Goal: Check status: Check status

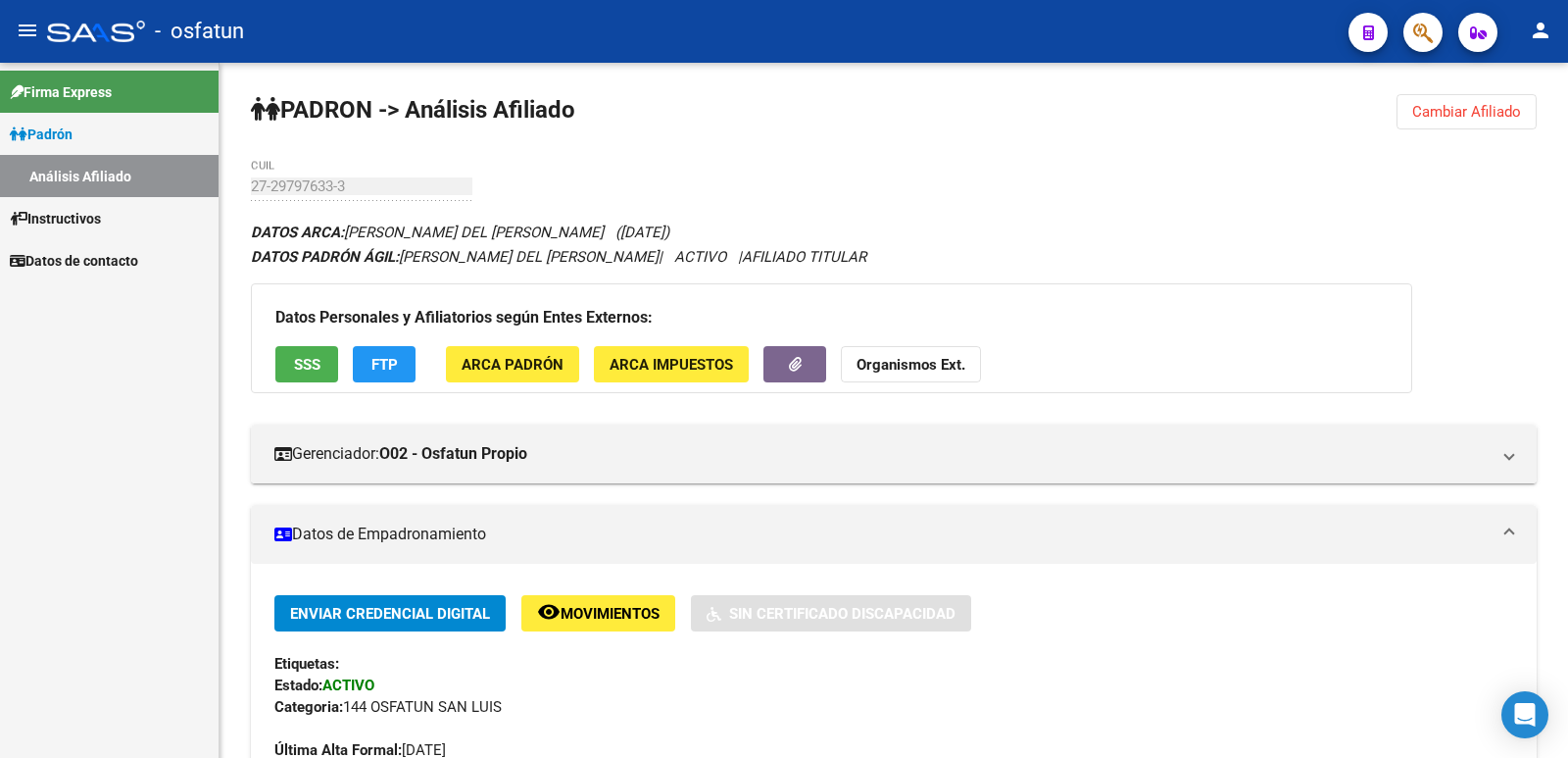
scroll to position [196, 0]
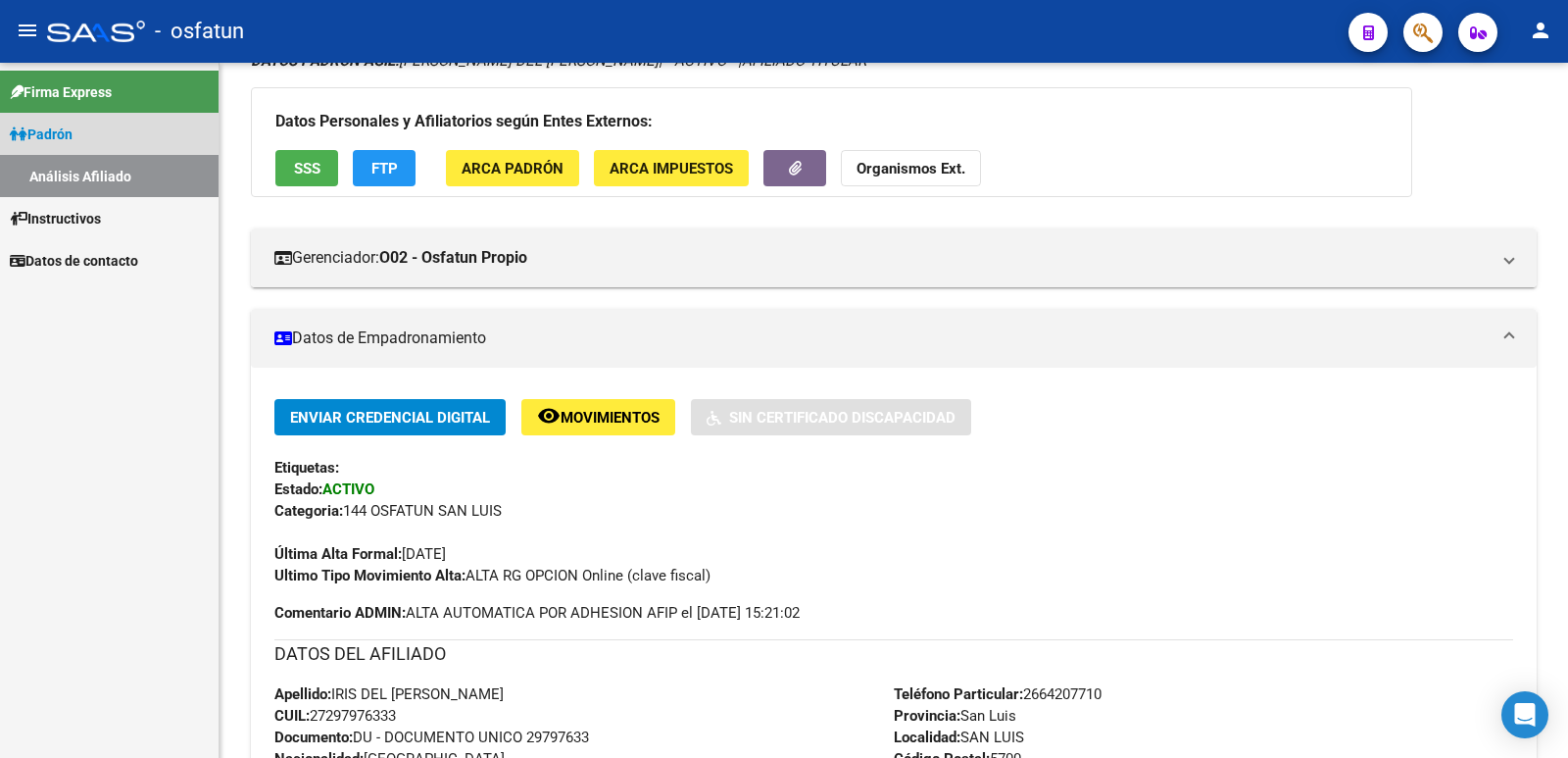
drag, startPoint x: 142, startPoint y: 144, endPoint x: 134, endPoint y: 168, distance: 25.3
click at [140, 144] on link "Padrón" at bounding box center [109, 134] width 218 height 42
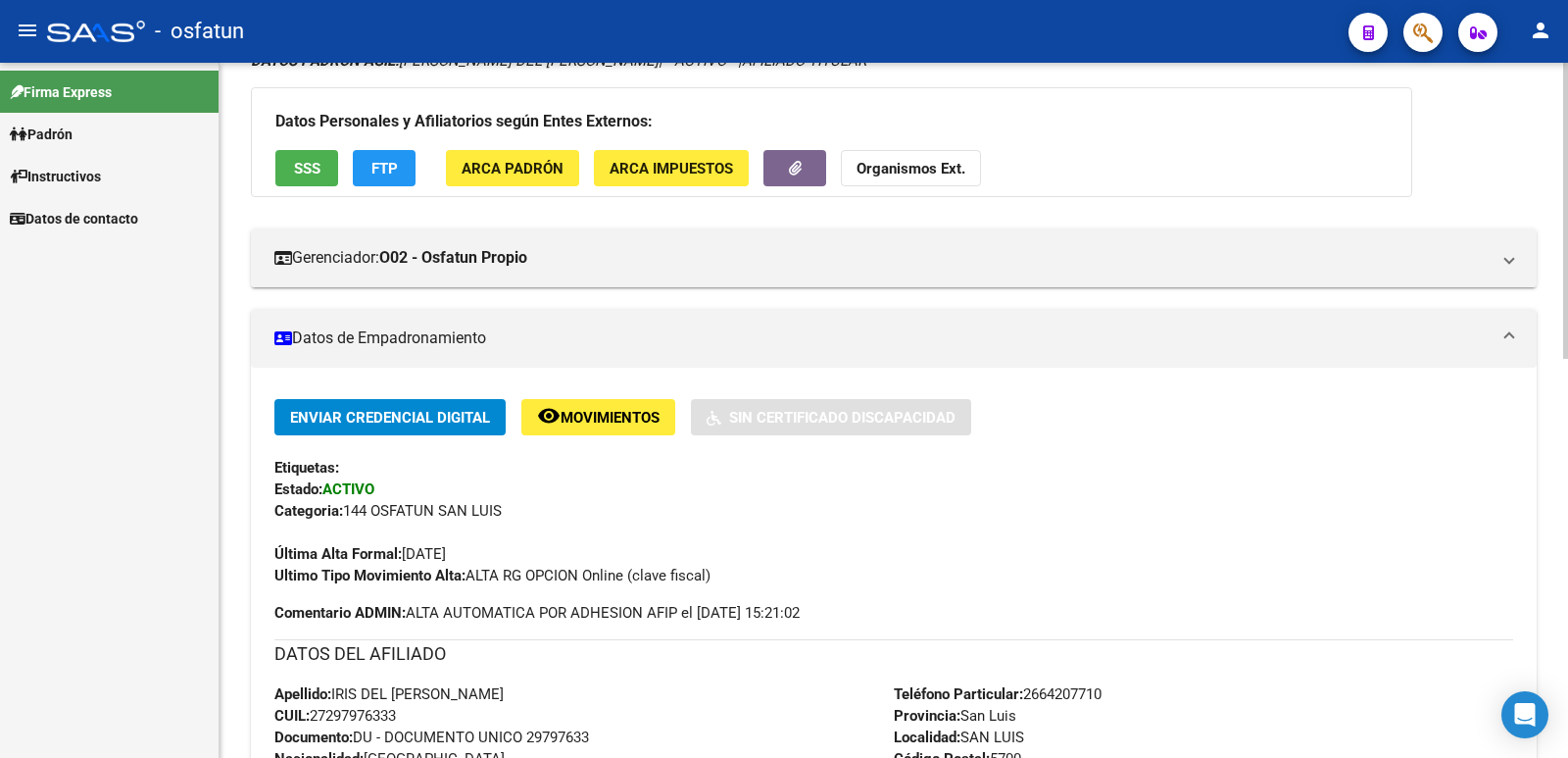
scroll to position [0, 0]
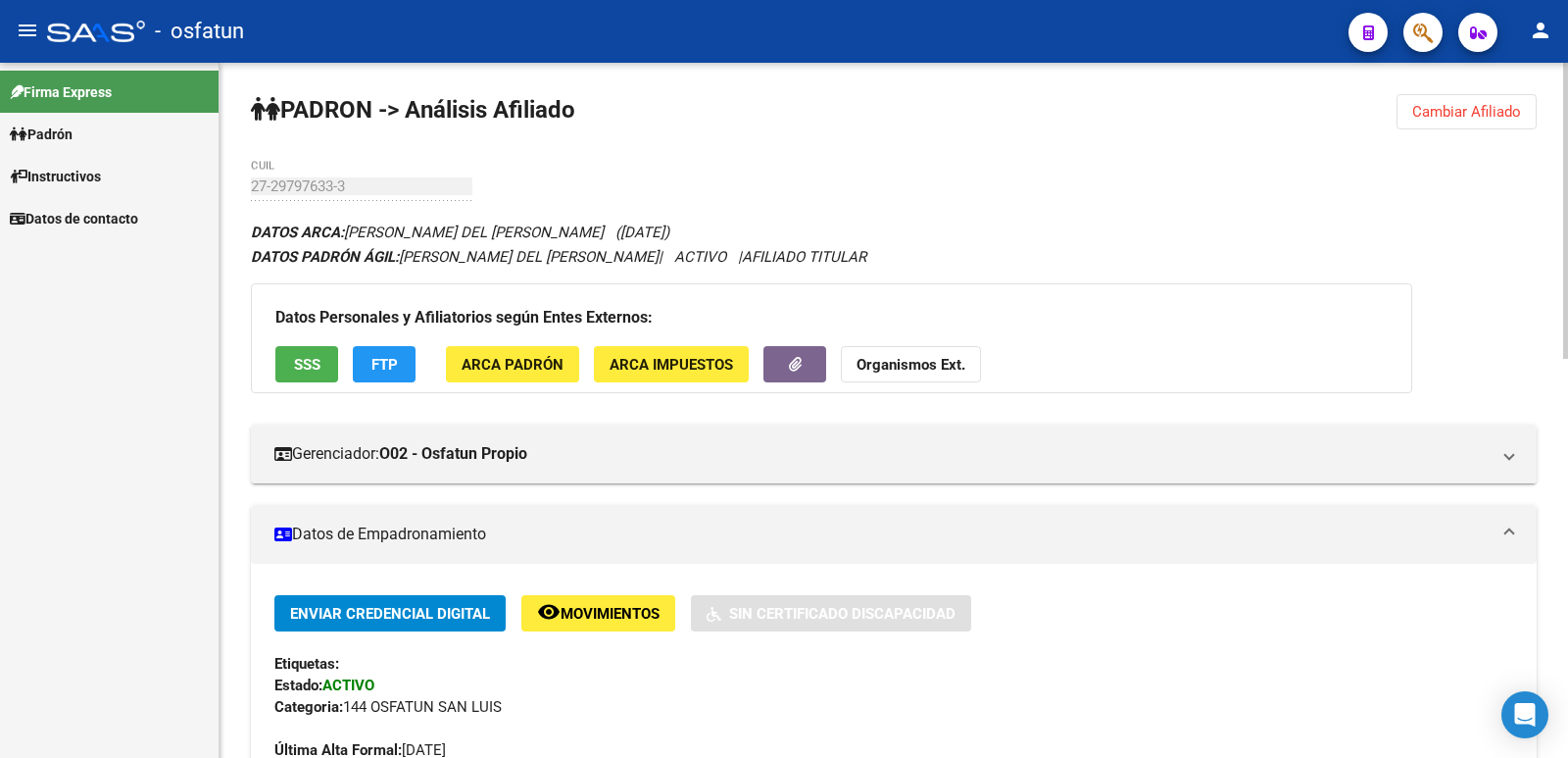
click at [1402, 119] on button "Cambiar Afiliado" at bounding box center [1466, 111] width 141 height 35
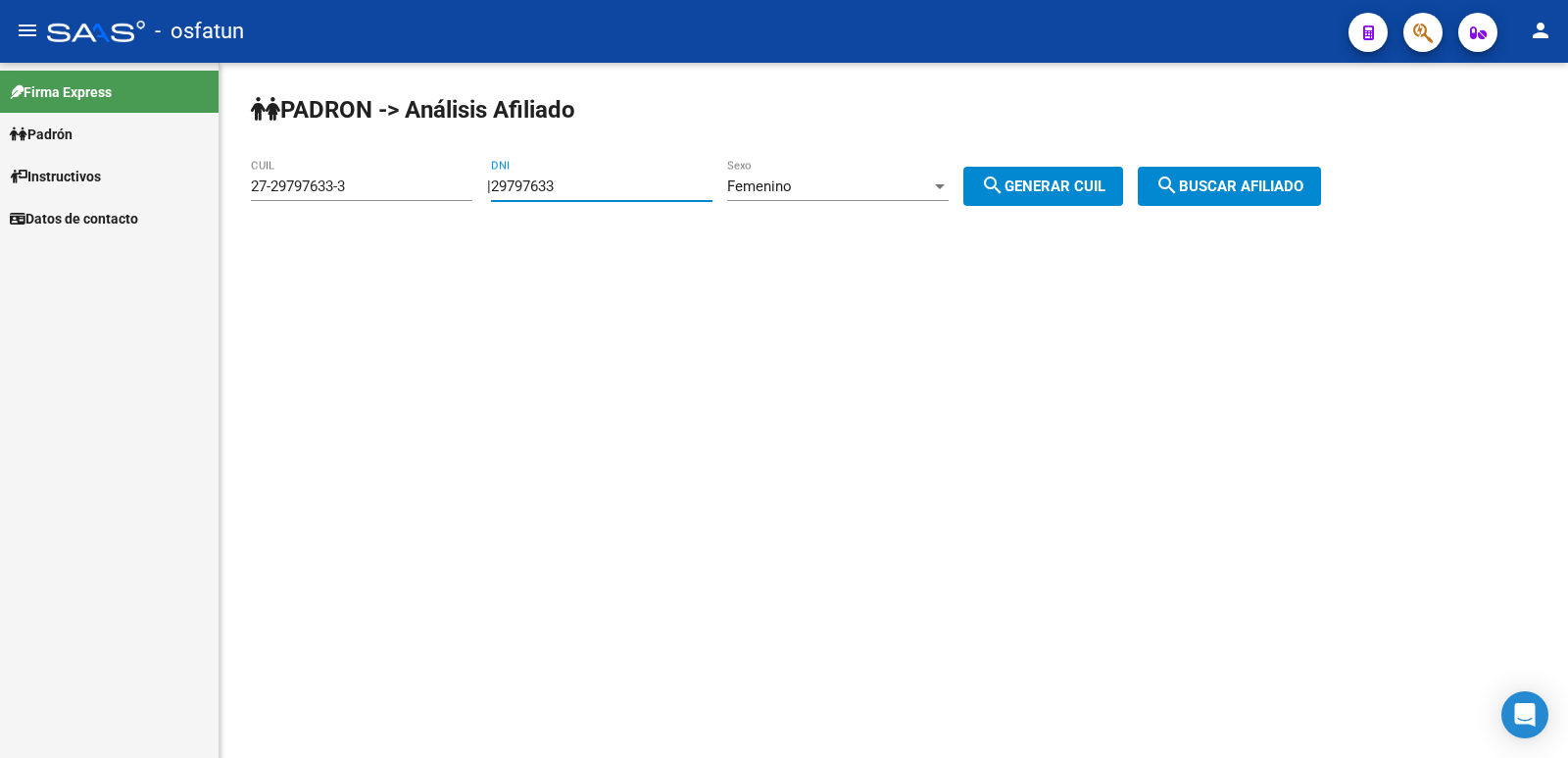
drag, startPoint x: 672, startPoint y: 180, endPoint x: 278, endPoint y: 240, distance: 398.5
click at [278, 240] on div "[PERSON_NAME] -> Análisis Afiliado 27-29797633-3 CUIL | 29797633 DNI Femenino S…" at bounding box center [893, 166] width 1349 height 206
paste input "18609951"
type input "18609951"
drag, startPoint x: 1054, startPoint y: 197, endPoint x: 1301, endPoint y: 183, distance: 247.4
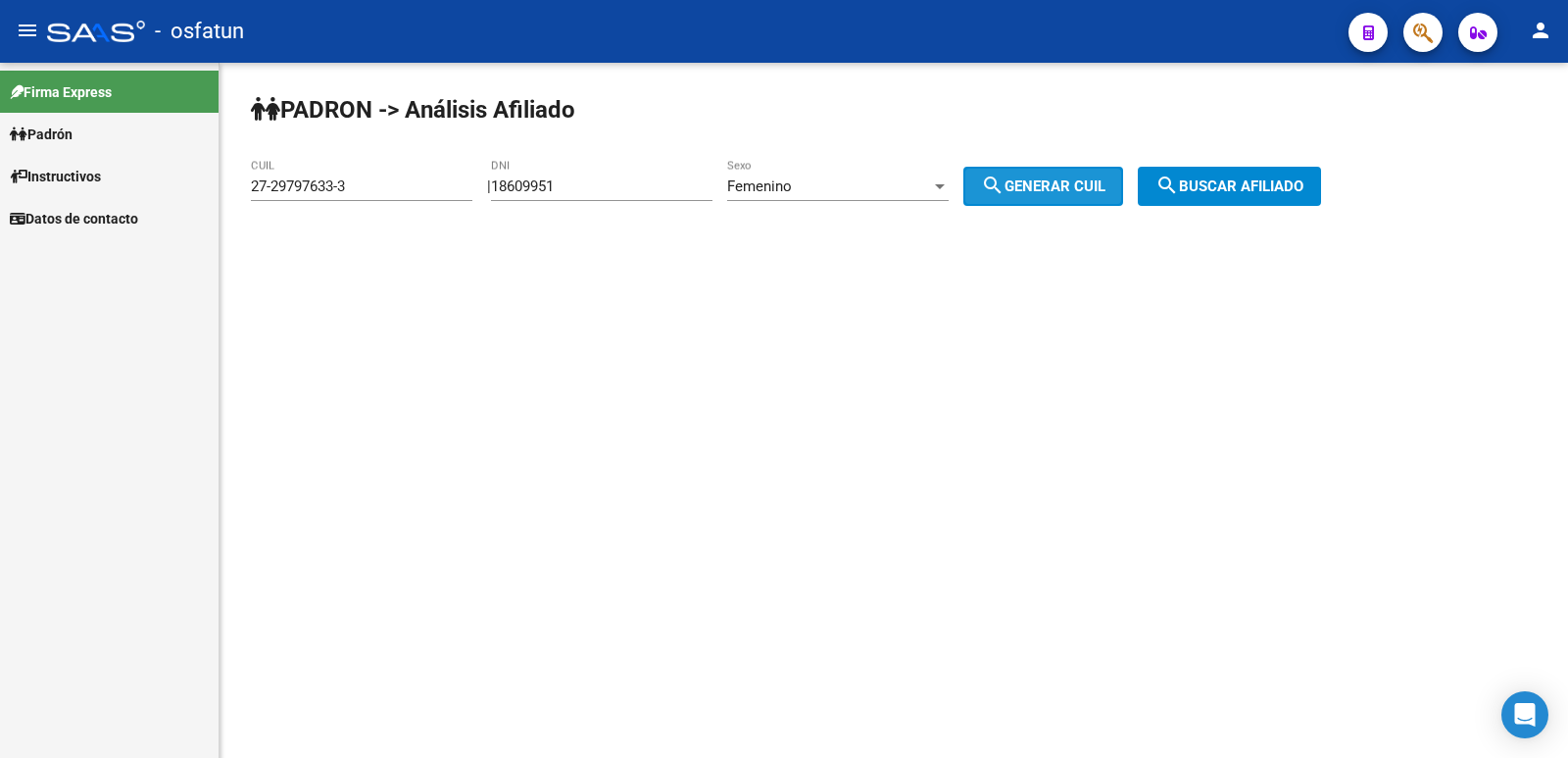
click at [1095, 192] on button "search Generar CUIL" at bounding box center [1044, 186] width 159 height 39
type input "27-18609951-1"
click at [1302, 184] on span "search Buscar afiliado" at bounding box center [1229, 187] width 148 height 18
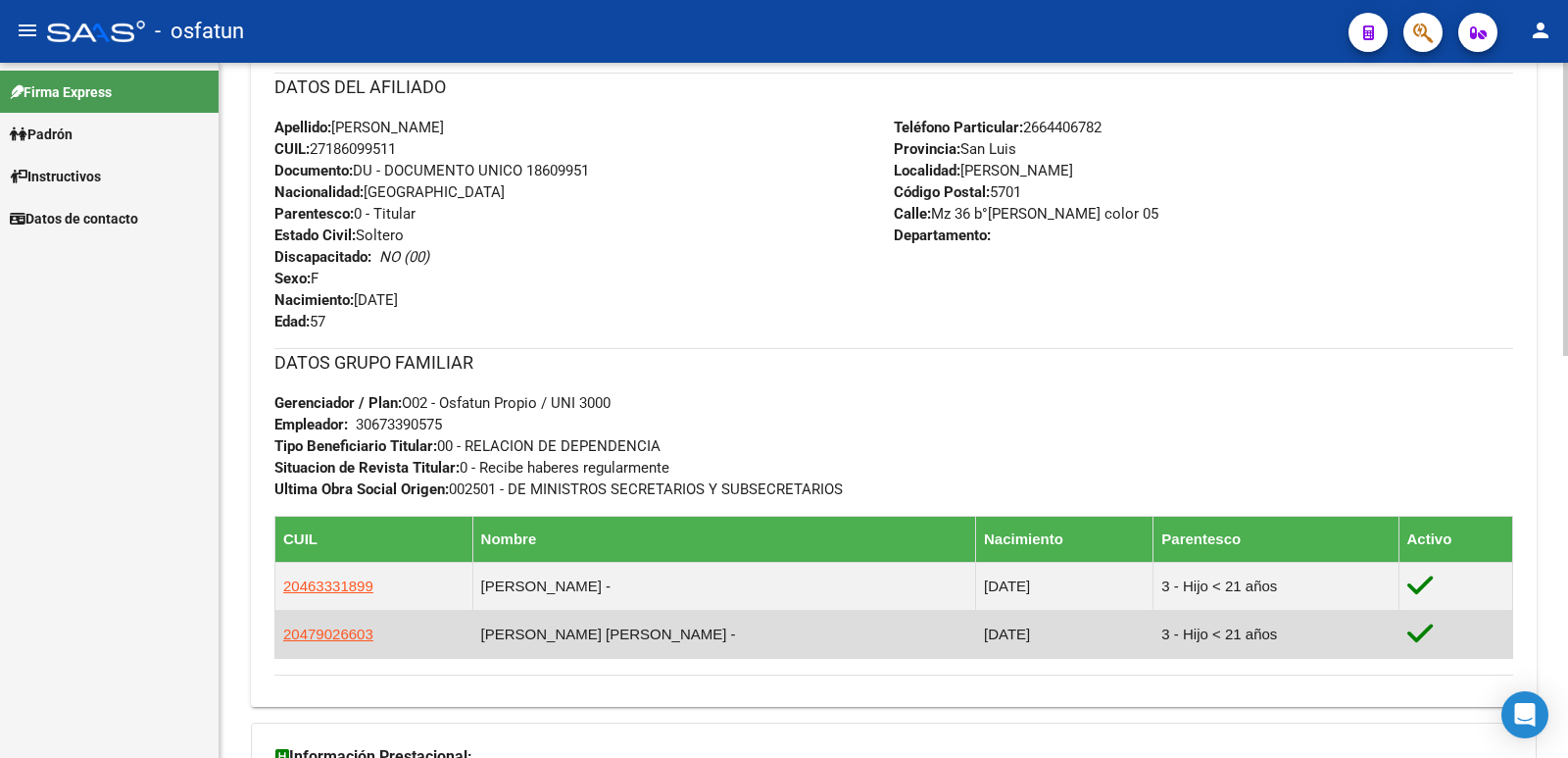
scroll to position [956, 0]
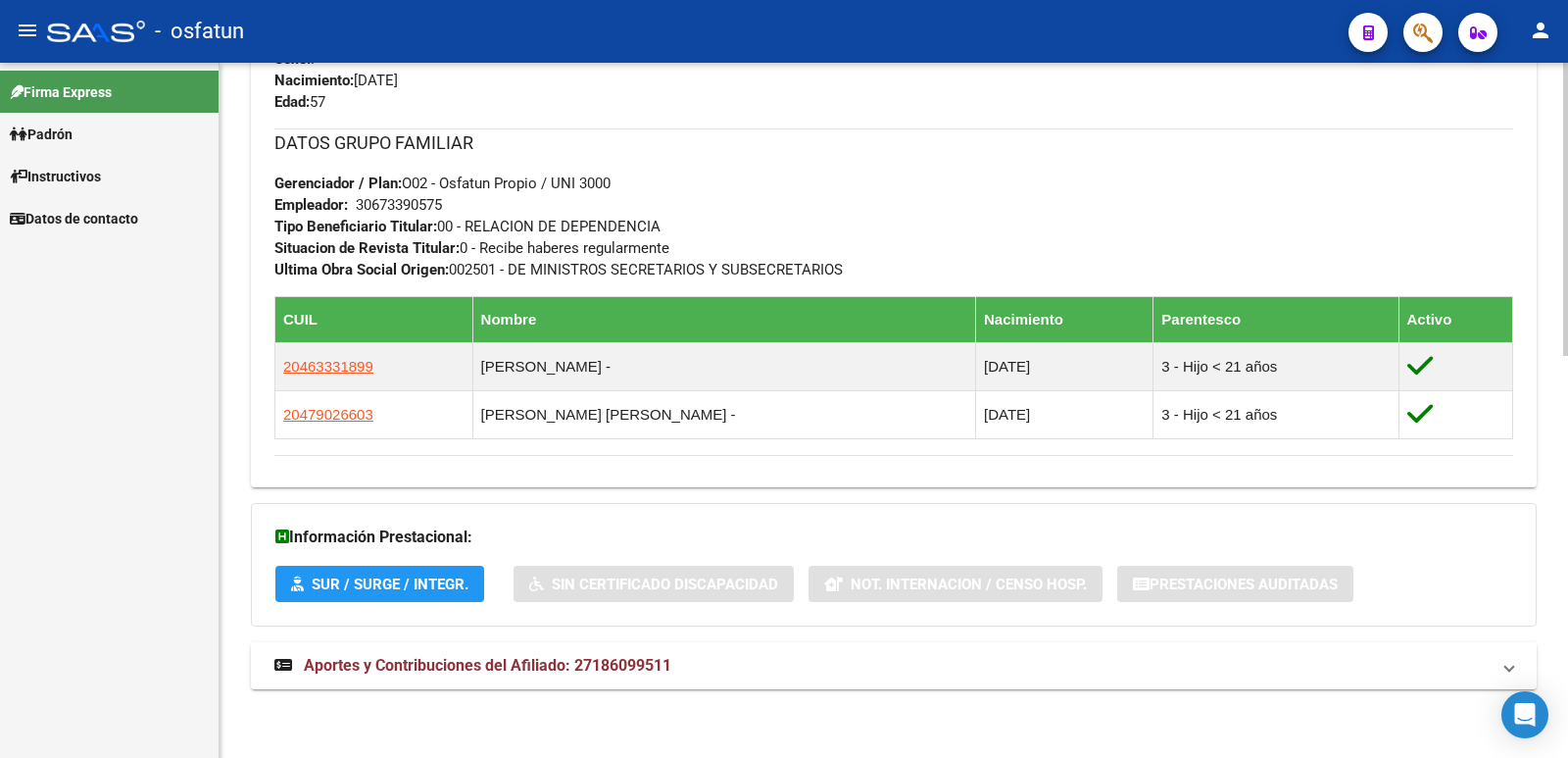
click at [488, 652] on mat-expansion-panel-header "Aportes y Contribuciones del Afiliado: 27186099511" at bounding box center [894, 665] width 1286 height 47
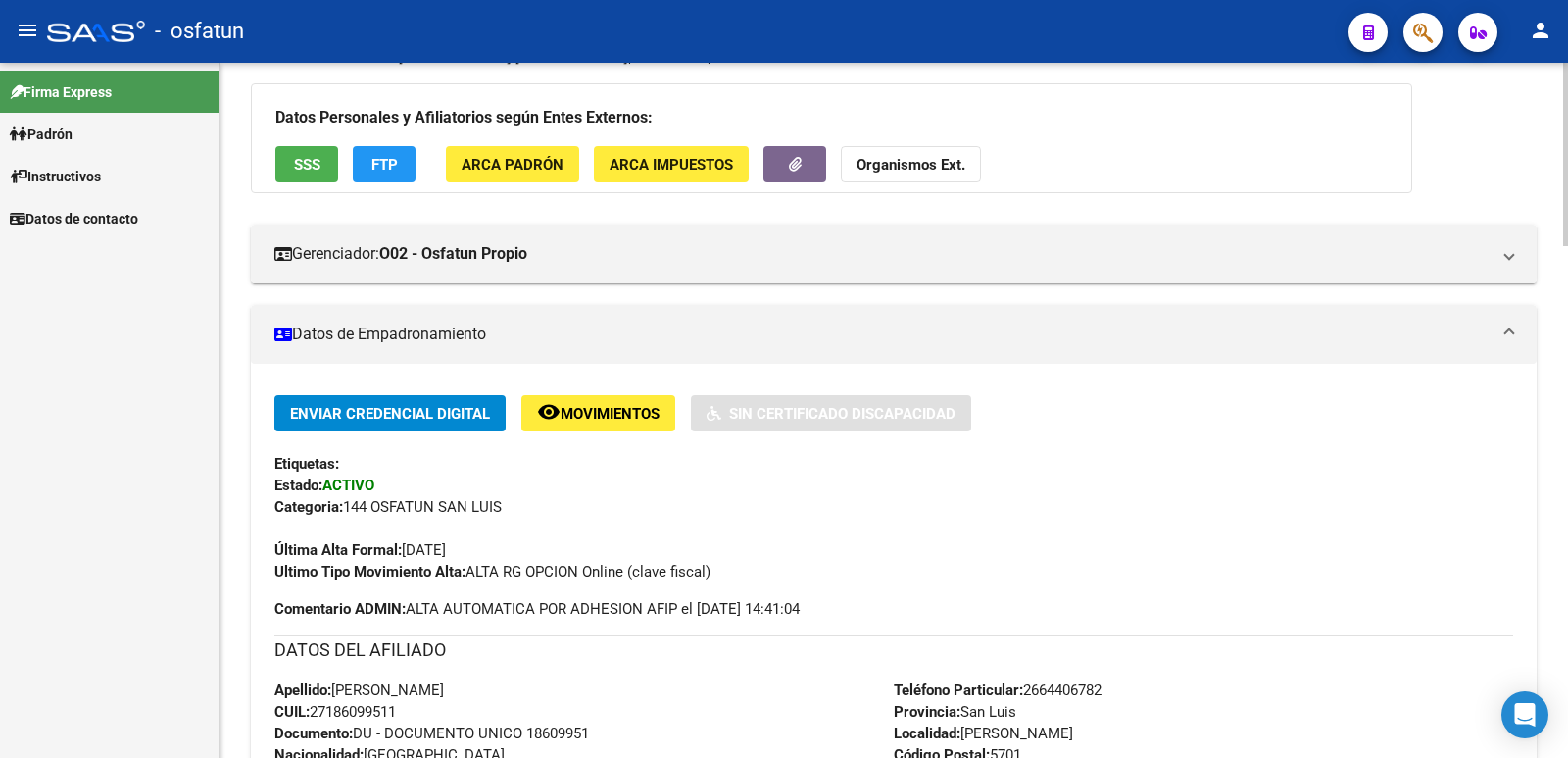
scroll to position [0, 0]
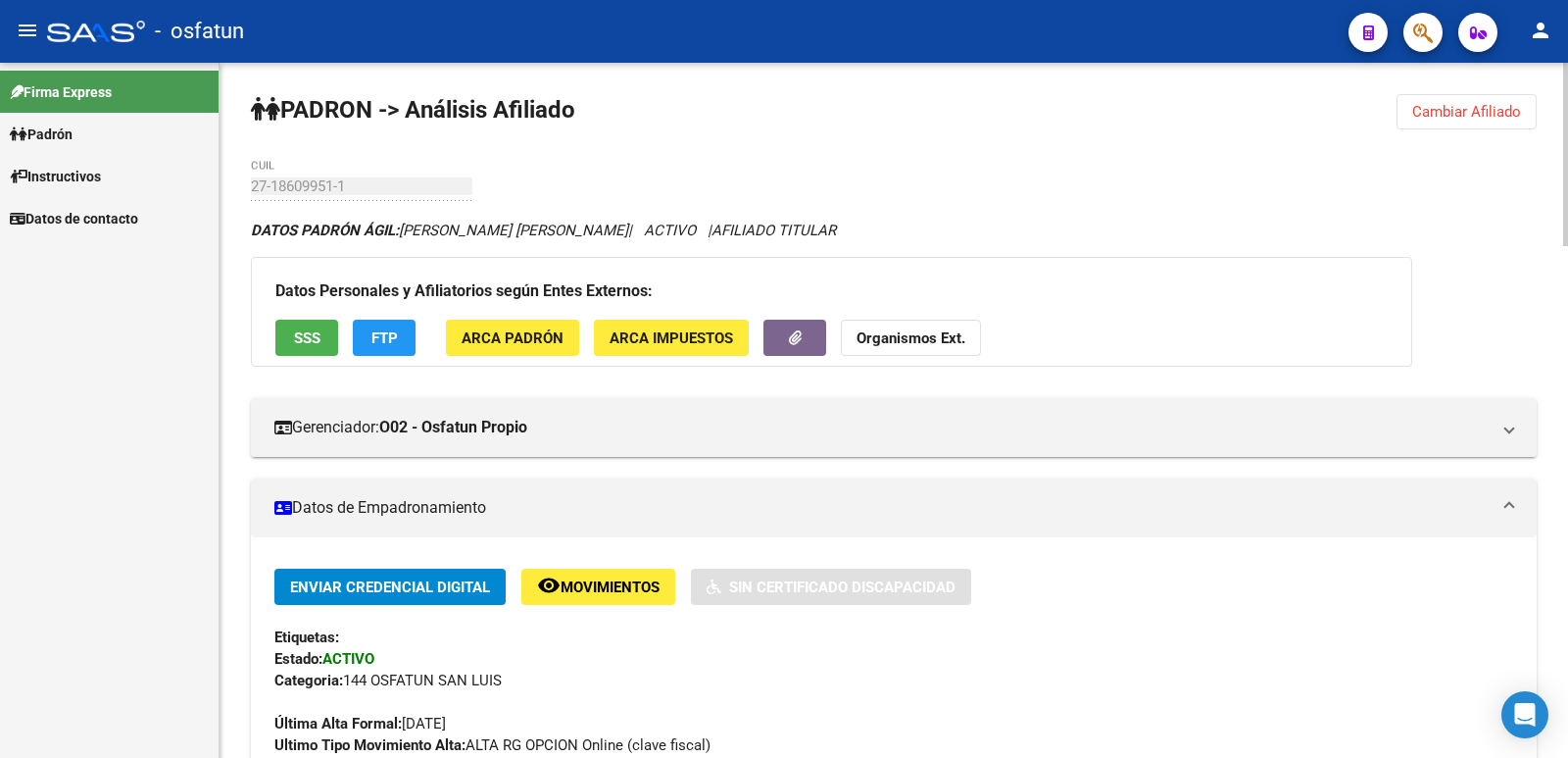
click at [1487, 114] on span "Cambiar Afiliado" at bounding box center [1466, 112] width 109 height 18
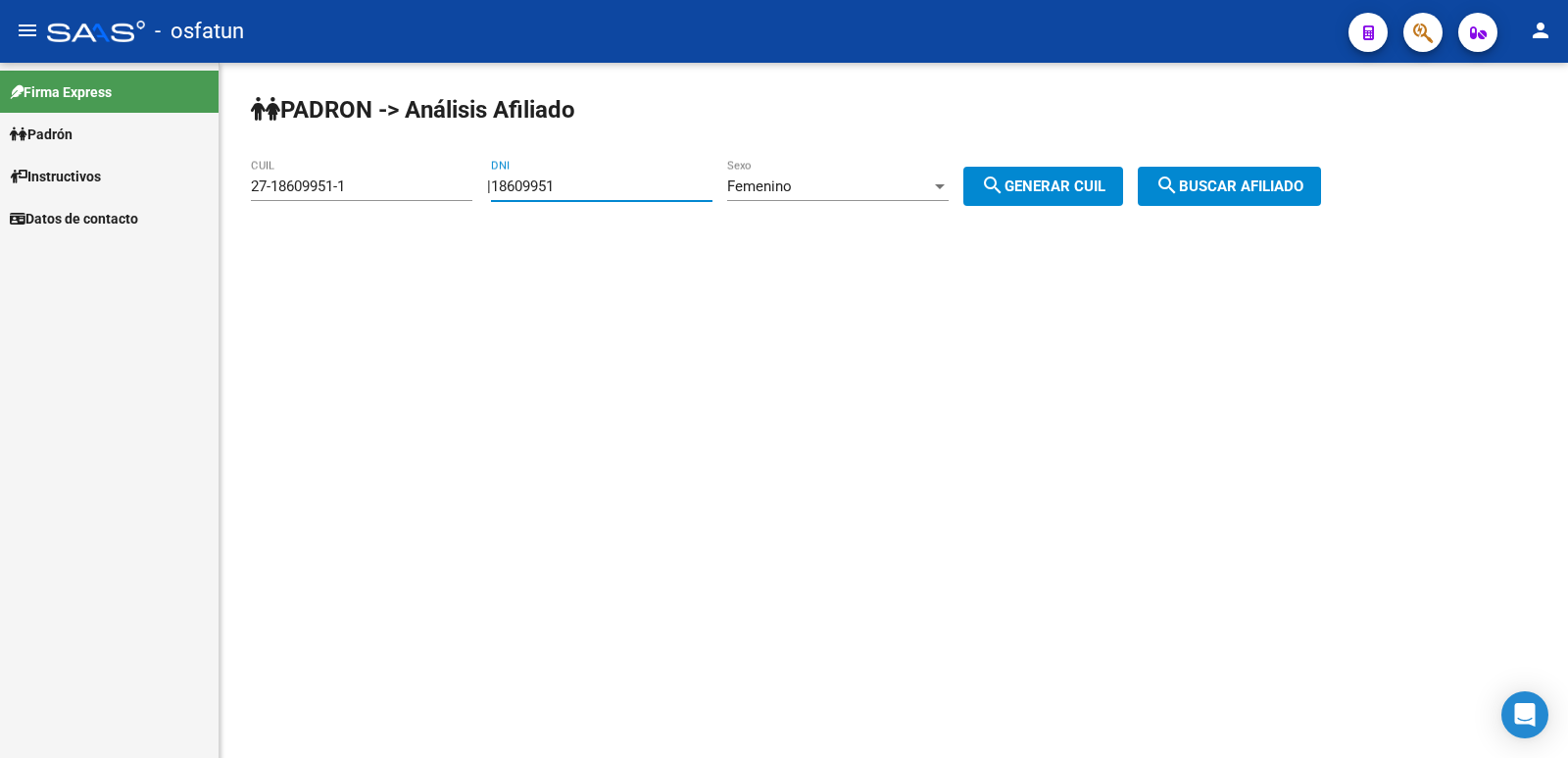
drag, startPoint x: 590, startPoint y: 184, endPoint x: 446, endPoint y: 193, distance: 144.3
click at [432, 192] on app-analisis-afiliado "[PERSON_NAME] -> Análisis Afiliado 27-18609951-1 CUIL | 18609951 DNI Femenino S…" at bounding box center [793, 187] width 1086 height 18
paste input "23713135"
type input "23713135"
click at [1138, 190] on div "| 23713135 DNI Femenino Sexo search Generar CUIL" at bounding box center [812, 187] width 651 height 18
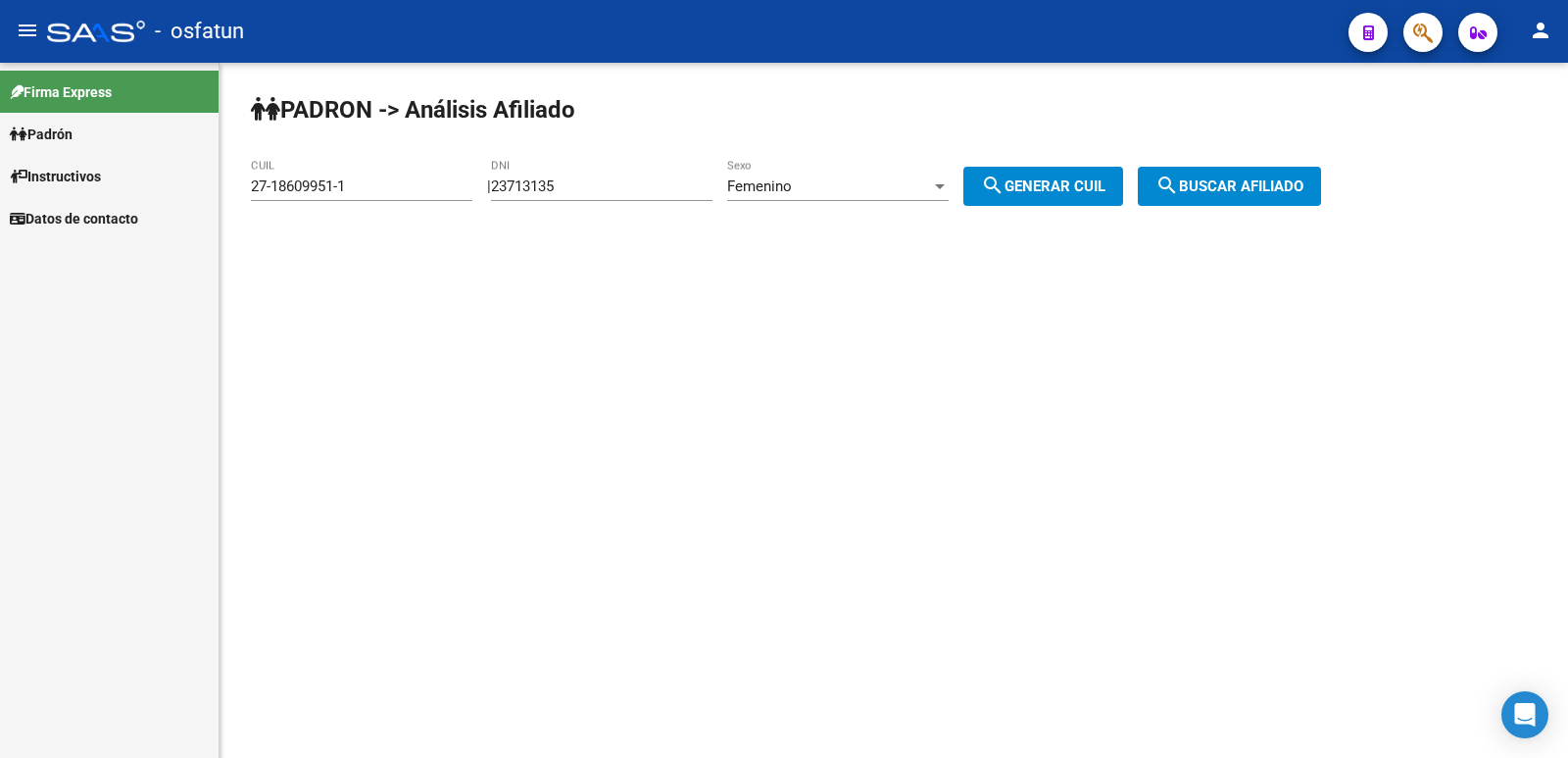
drag, startPoint x: 1133, startPoint y: 188, endPoint x: 1152, endPoint y: 186, distance: 19.1
click at [1123, 186] on button "search Generar CUIL" at bounding box center [1044, 186] width 159 height 39
type input "27-23713135-0"
click at [1138, 186] on div "| 23713135 DNI Femenino Sexo search Generar CUIL" at bounding box center [812, 187] width 651 height 18
drag, startPoint x: 1210, startPoint y: 190, endPoint x: 1141, endPoint y: 217, distance: 74.1
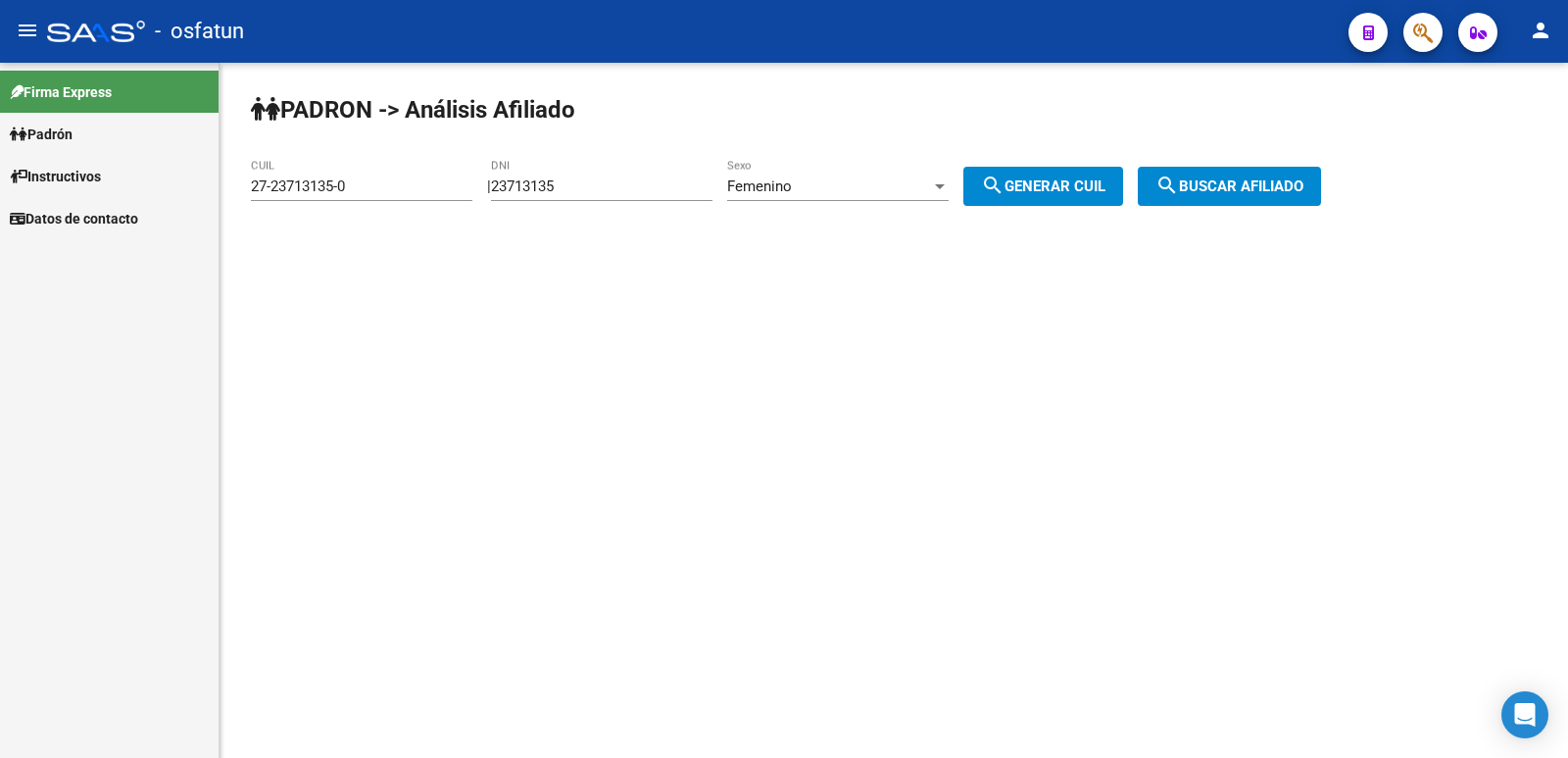
click at [1197, 195] on span "search Buscar afiliado" at bounding box center [1229, 187] width 148 height 18
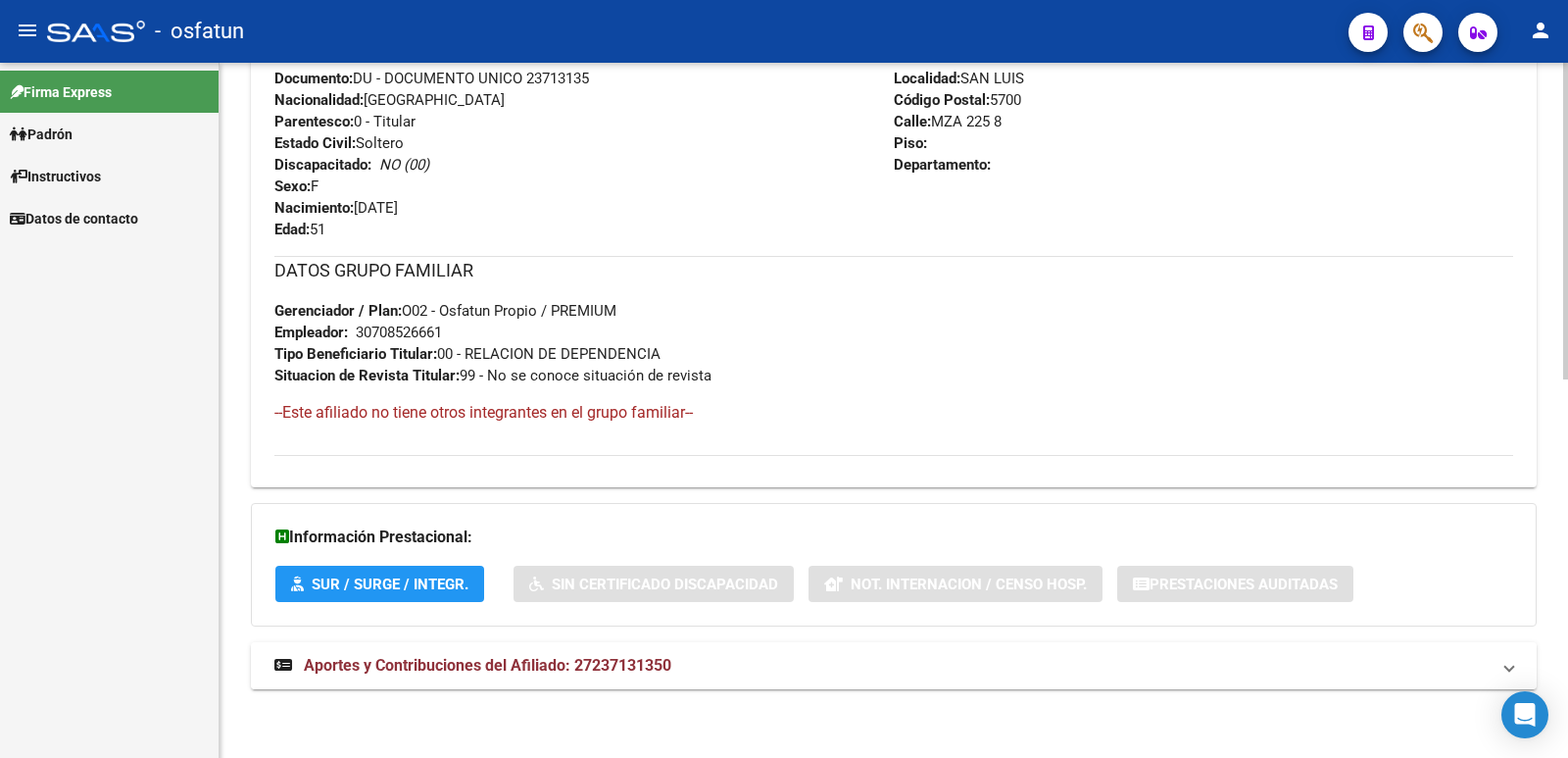
drag, startPoint x: 575, startPoint y: 668, endPoint x: 572, endPoint y: 654, distance: 14.3
click at [574, 661] on span "Aportes y Contribuciones del Afiliado: 27237131350" at bounding box center [487, 665] width 368 height 19
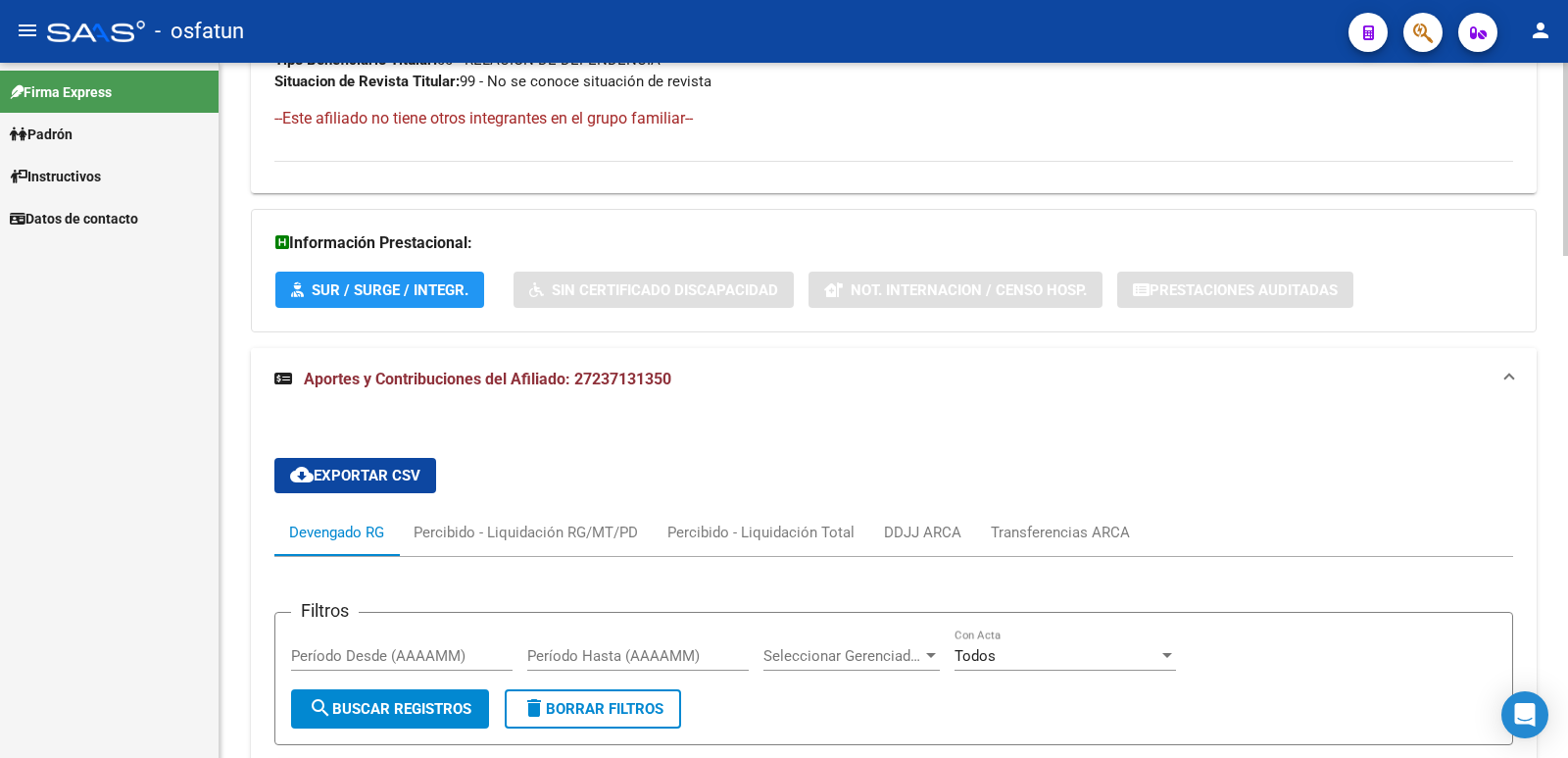
scroll to position [1811, 0]
